Goal: Information Seeking & Learning: Find specific fact

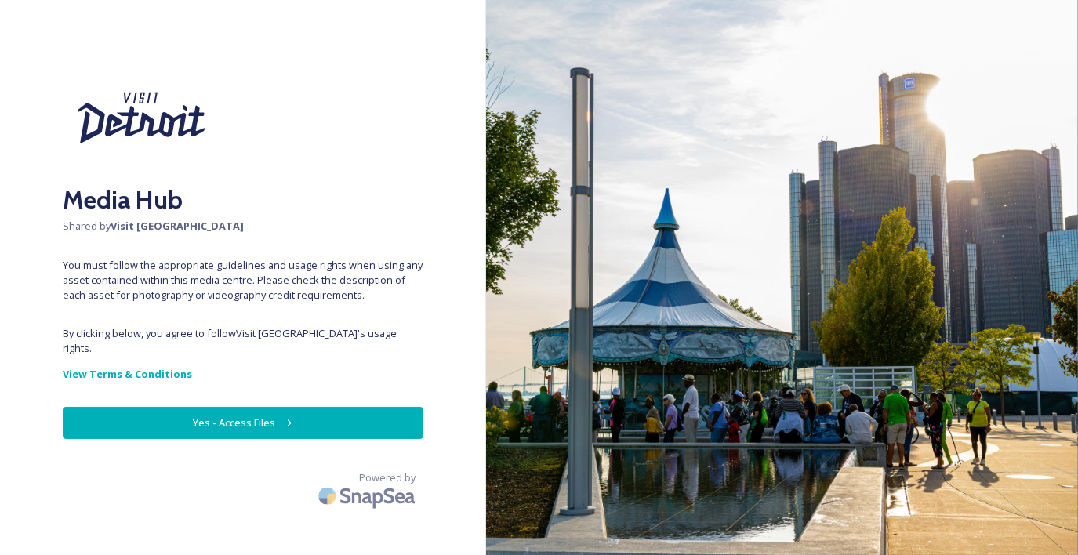
click at [245, 414] on button "Yes - Access Files" at bounding box center [243, 423] width 361 height 32
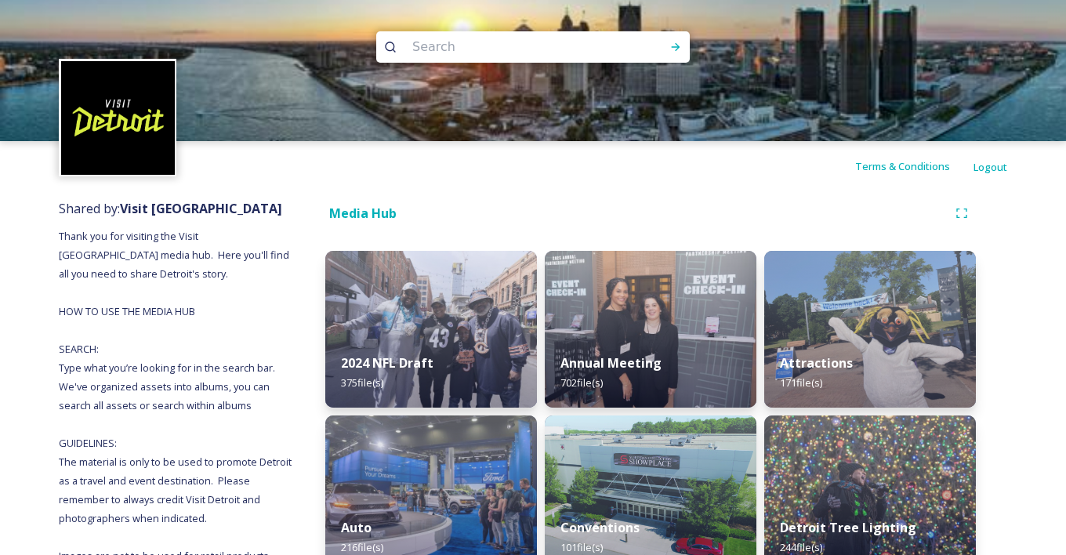
click at [415, 43] on input at bounding box center [512, 47] width 215 height 34
paste input "Spirit_of_Detroit_Vito_Palmisano.jpeg"
type input "Spirit_of_Detroit_Vito_Palmisano.jpeg"
click at [676, 52] on icon at bounding box center [675, 47] width 13 height 13
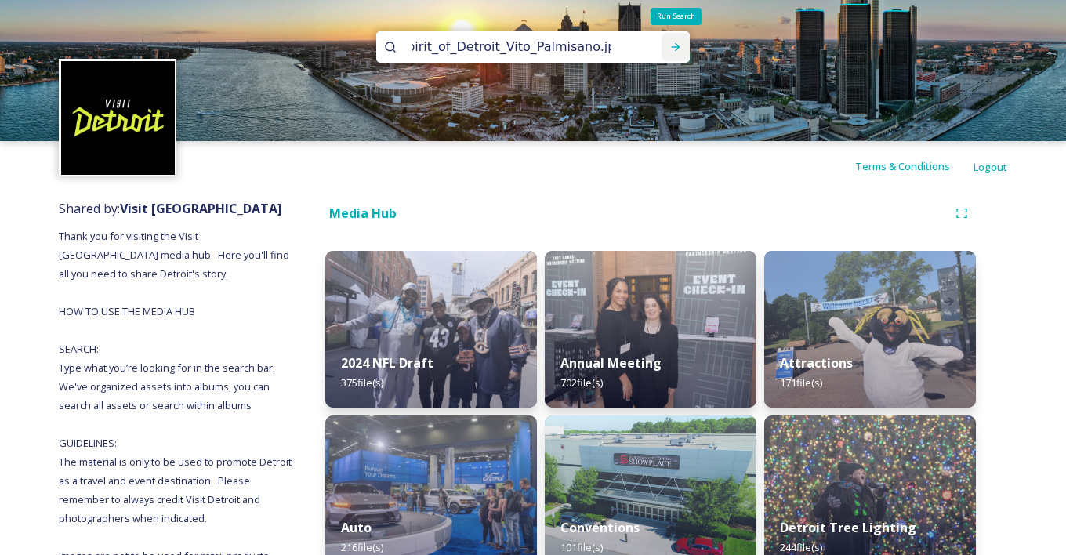
scroll to position [0, 0]
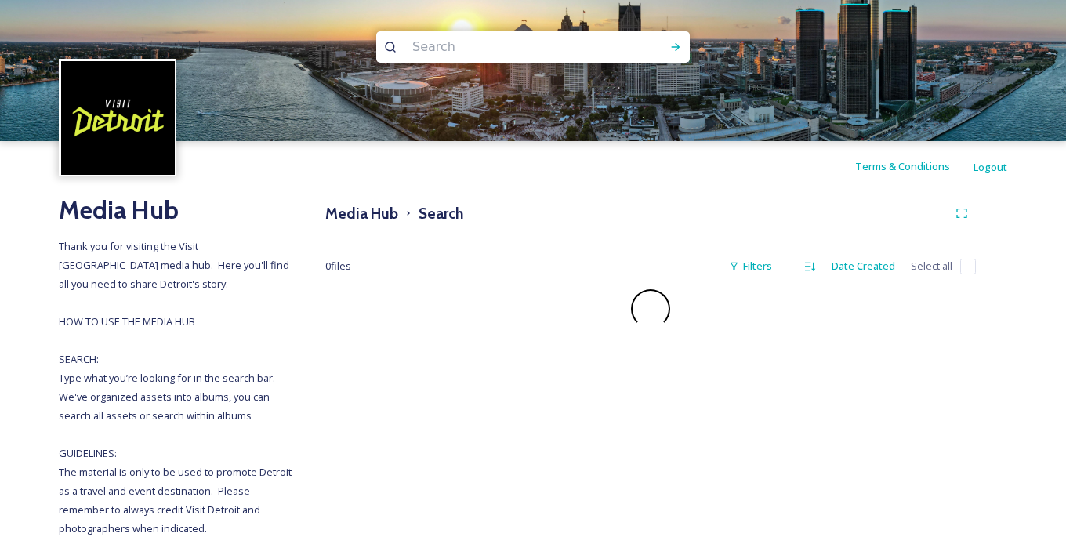
click at [433, 49] on input at bounding box center [512, 47] width 215 height 34
paste input "Spirit_of_Detroit_Vito_Palmisano.jpeg"
drag, startPoint x: 609, startPoint y: 49, endPoint x: 575, endPoint y: 53, distance: 33.9
click at [575, 53] on input "Spirit_of_Detroit_Vito_Palmisano.jpeg" at bounding box center [512, 47] width 215 height 34
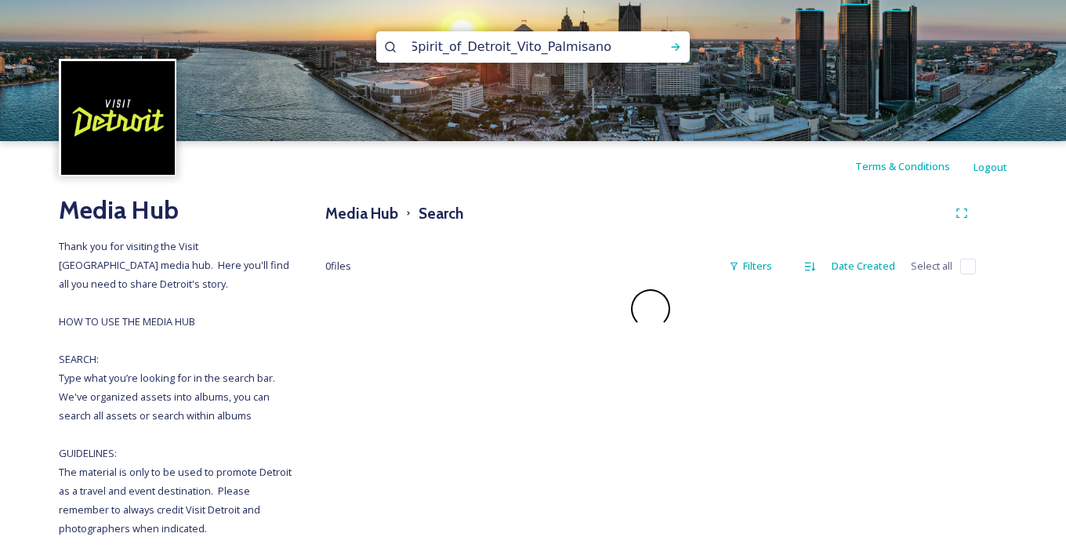
scroll to position [0, 0]
click at [679, 42] on icon at bounding box center [675, 47] width 13 height 13
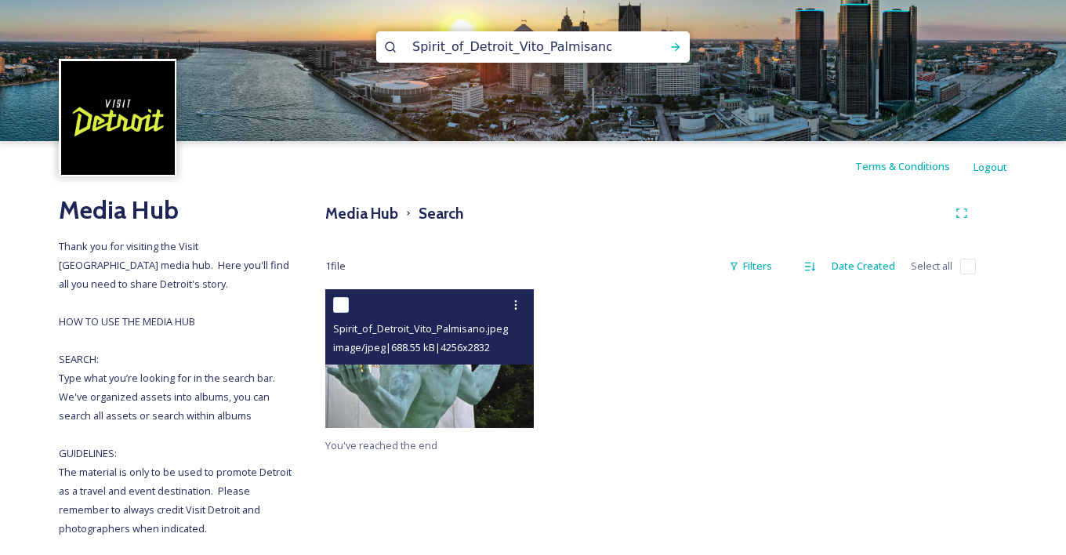
click at [410, 390] on img at bounding box center [429, 358] width 209 height 139
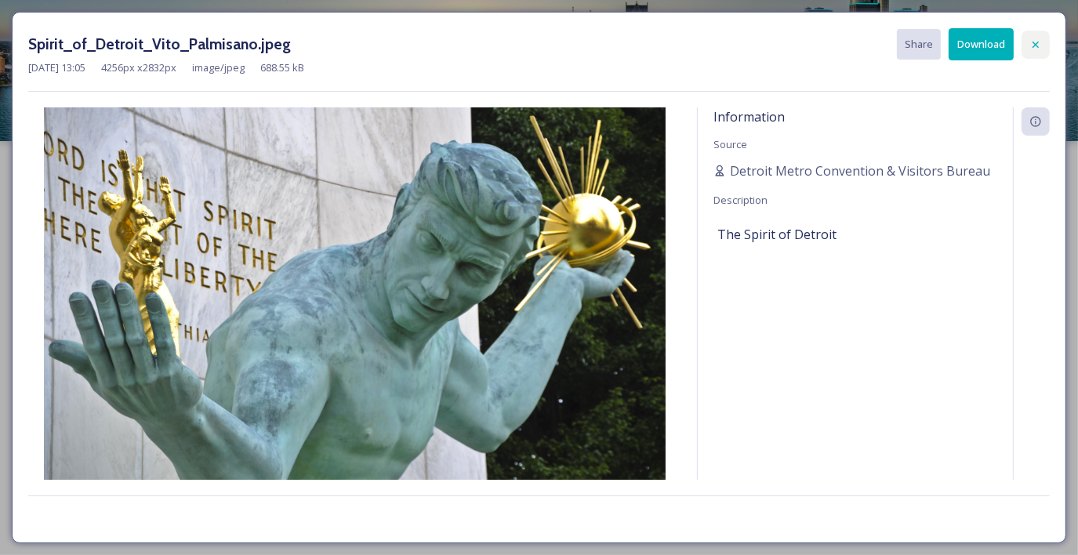
click at [1039, 39] on icon at bounding box center [1035, 44] width 13 height 13
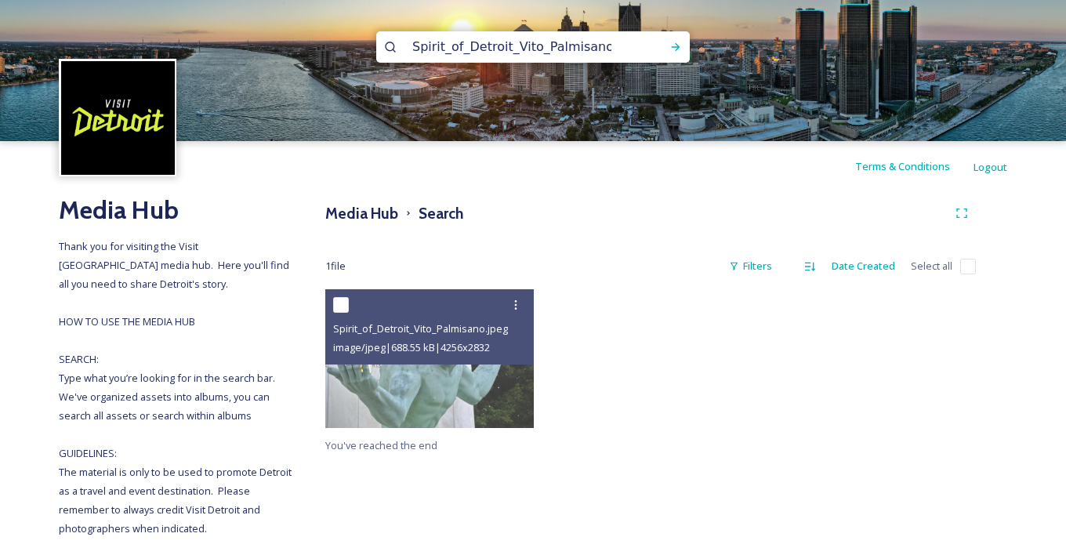
click at [609, 53] on input "Spirit_of_Detroit_Vito_Palmisano" at bounding box center [512, 47] width 215 height 34
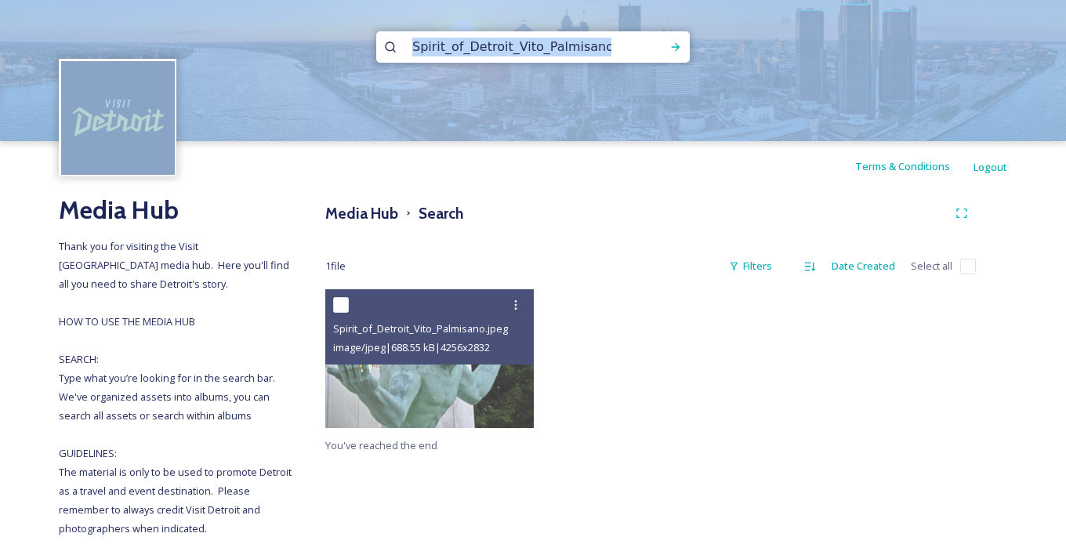
drag, startPoint x: 616, startPoint y: 39, endPoint x: 267, endPoint y: 39, distance: 348.9
click at [267, 39] on div "Spirit_of_Detroit_Vito_Palmisano" at bounding box center [533, 70] width 1066 height 141
click at [583, 53] on input "Spirit_of_Detroit_Vito_Palmisano" at bounding box center [512, 47] width 215 height 34
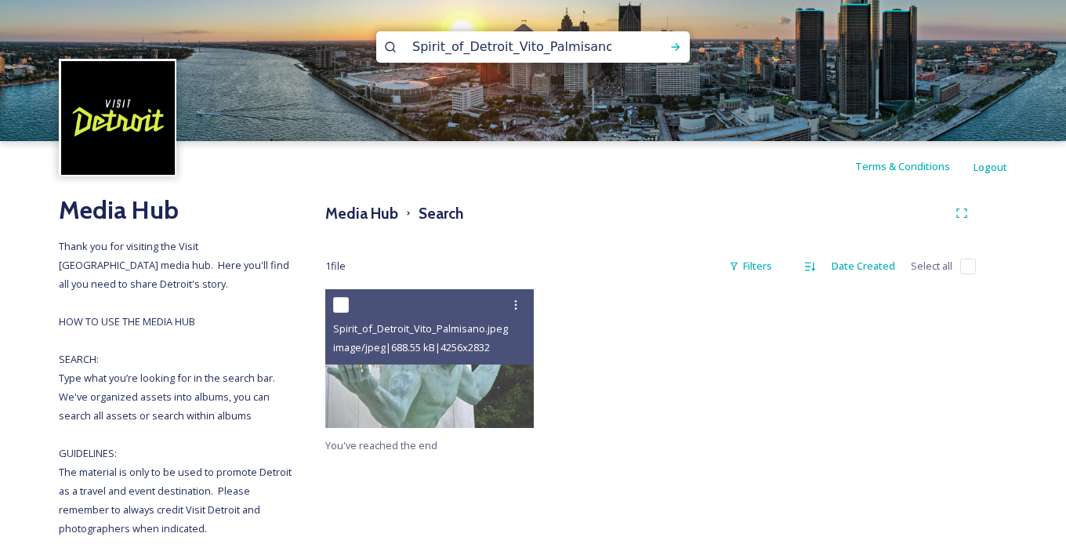
drag, startPoint x: 599, startPoint y: 46, endPoint x: 393, endPoint y: 46, distance: 206.2
click at [393, 46] on div "Spirit_of_Detroit_Vito_Palmisano" at bounding box center [533, 46] width 314 height 31
paste input "wsi-imageoptim-GM-HQ-People-Mover_Vito-Palmisano__1_.jpeg"
drag, startPoint x: 575, startPoint y: 49, endPoint x: 637, endPoint y: 49, distance: 62.7
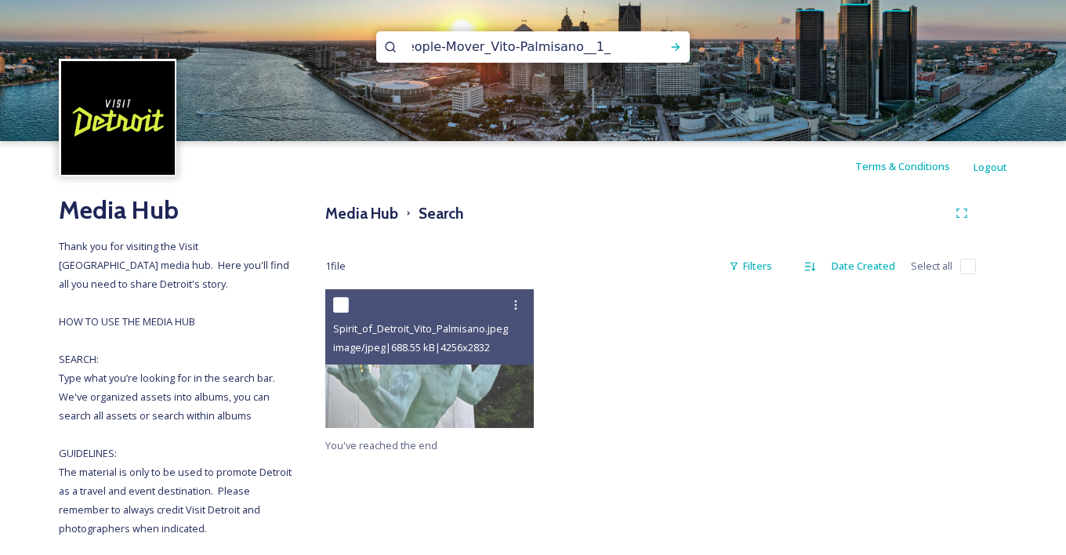
click at [637, 49] on div "wsi-imageoptim-GM-HQ-People-Mover_Vito-Palmisano__1_.jpeg" at bounding box center [533, 46] width 314 height 31
type input "wsi-imageoptim-GM-HQ-People-Mover_Vito-Palmisano__1_"
click at [672, 41] on icon at bounding box center [675, 47] width 13 height 13
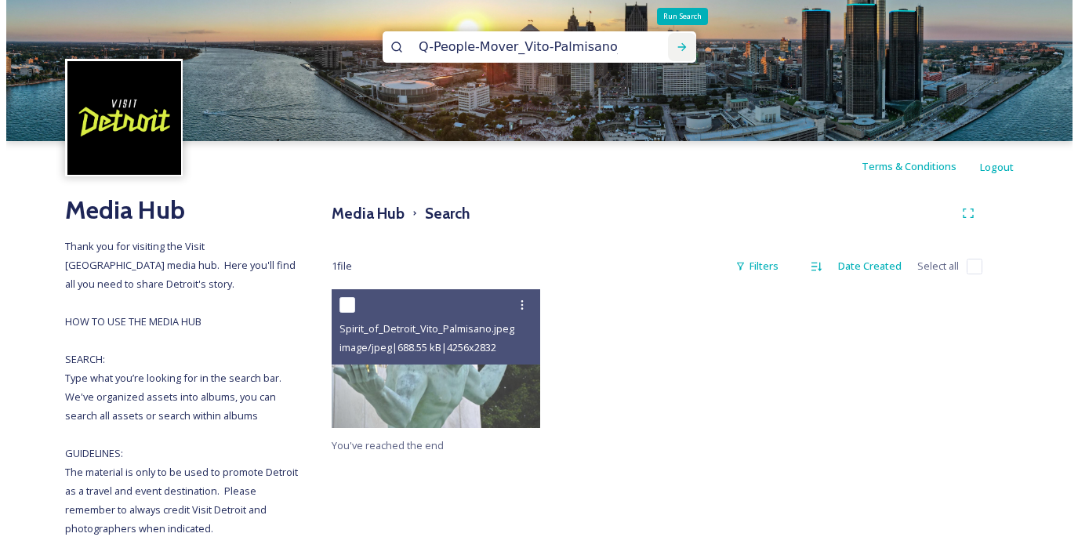
scroll to position [0, 0]
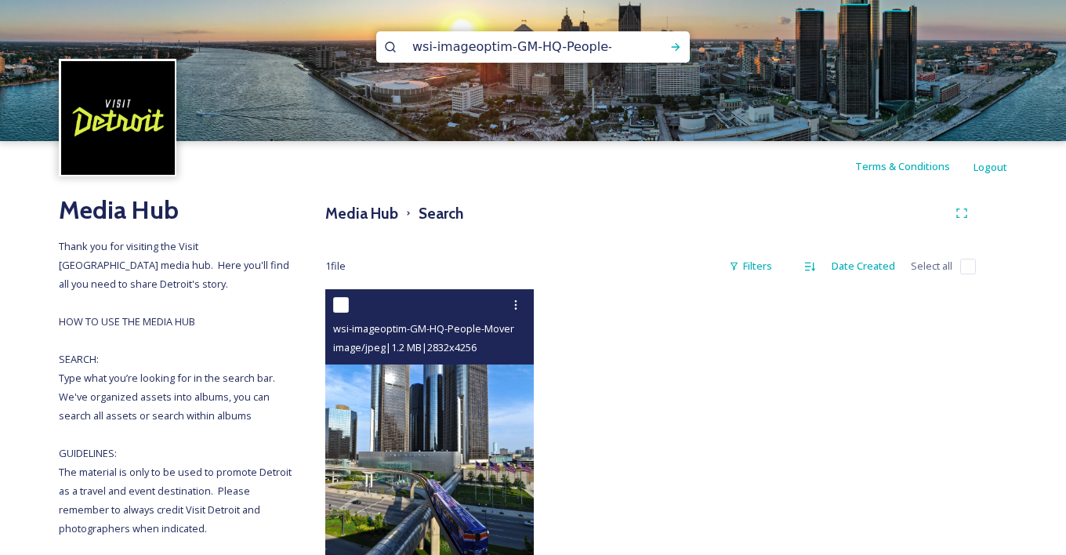
click at [498, 435] on img at bounding box center [429, 446] width 209 height 314
